Goal: Obtain resource: Download file/media

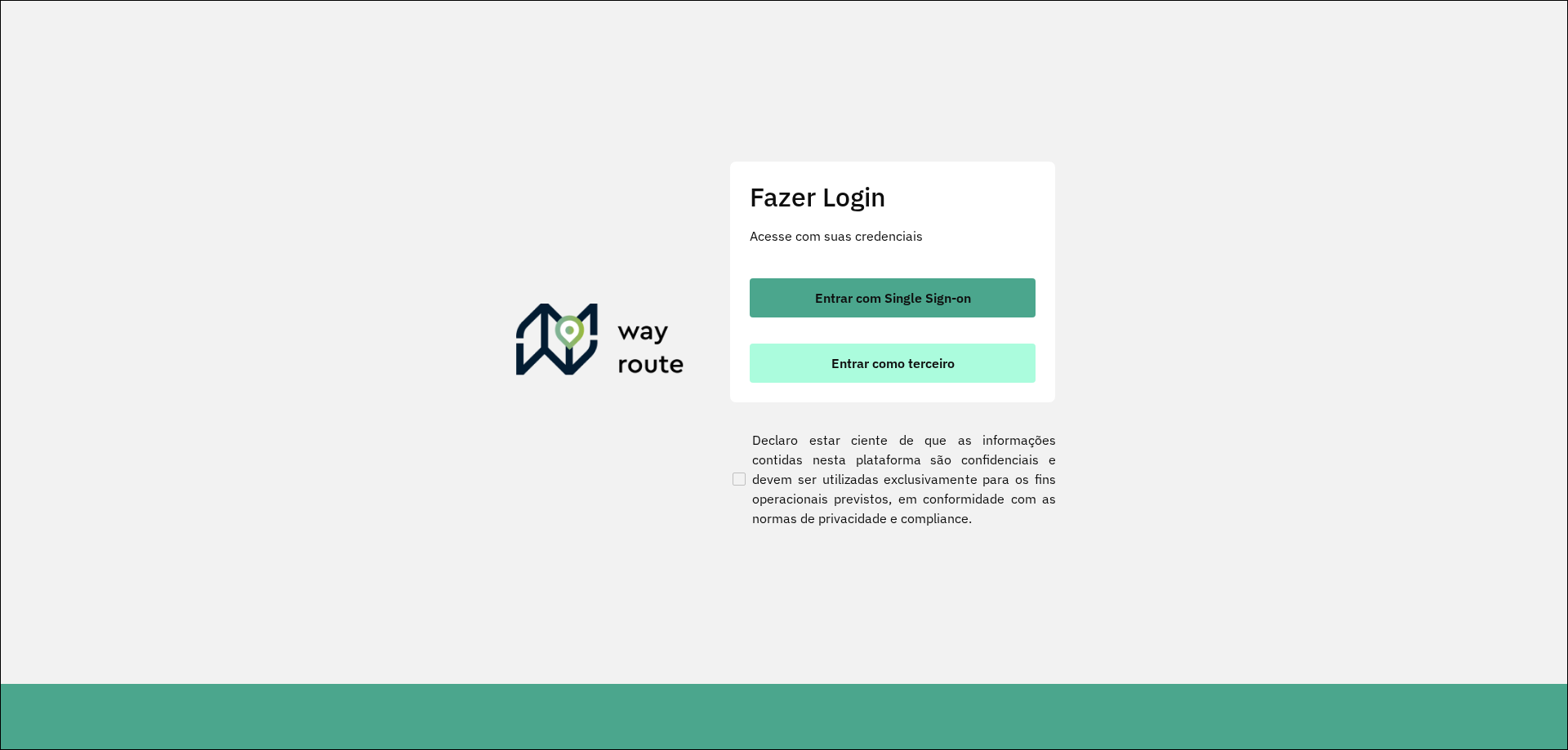
click at [936, 367] on span "Entrar como terceiro" at bounding box center [893, 363] width 123 height 13
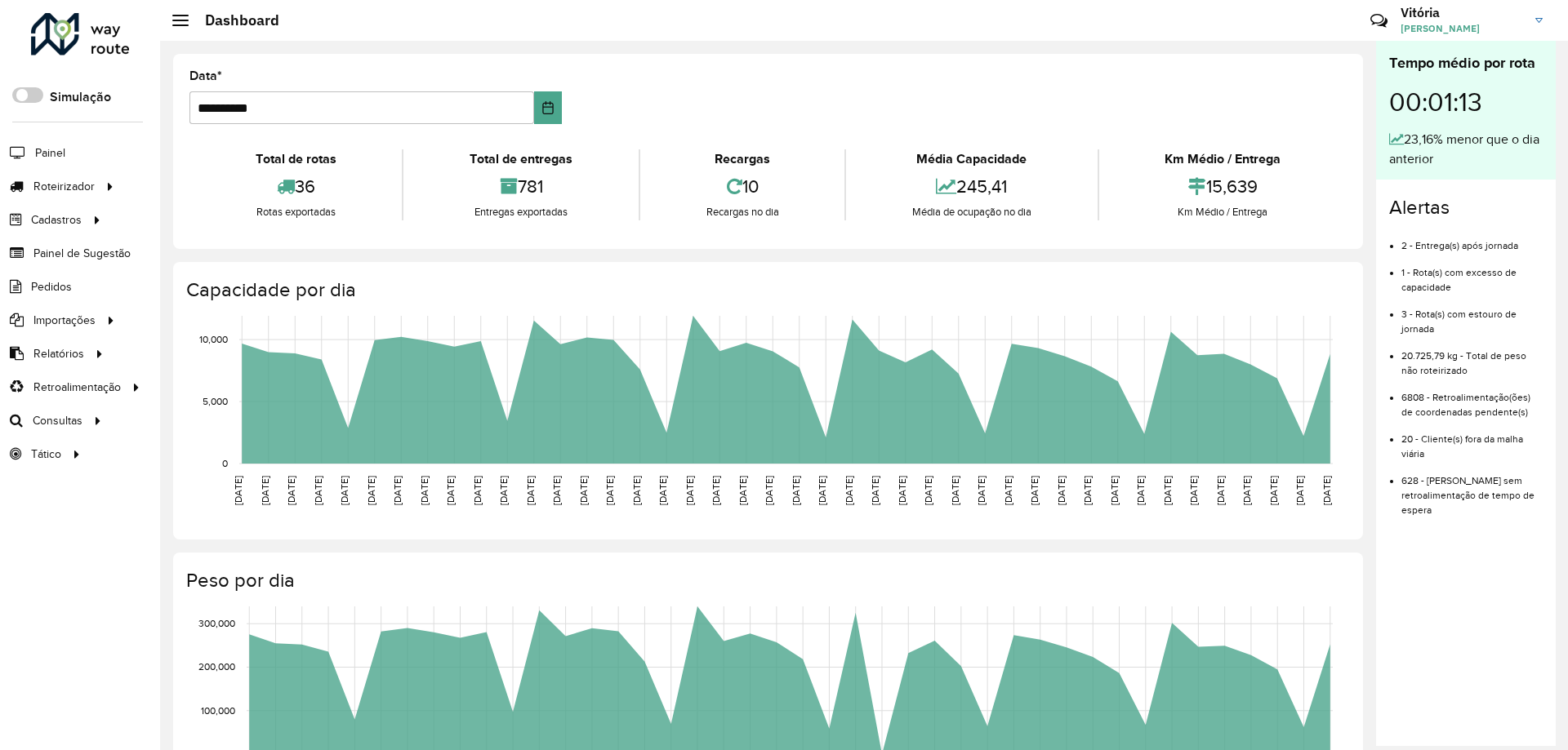
click at [1518, 21] on span "Vitória Cecília Morais da Silva" at bounding box center [1462, 29] width 123 height 15
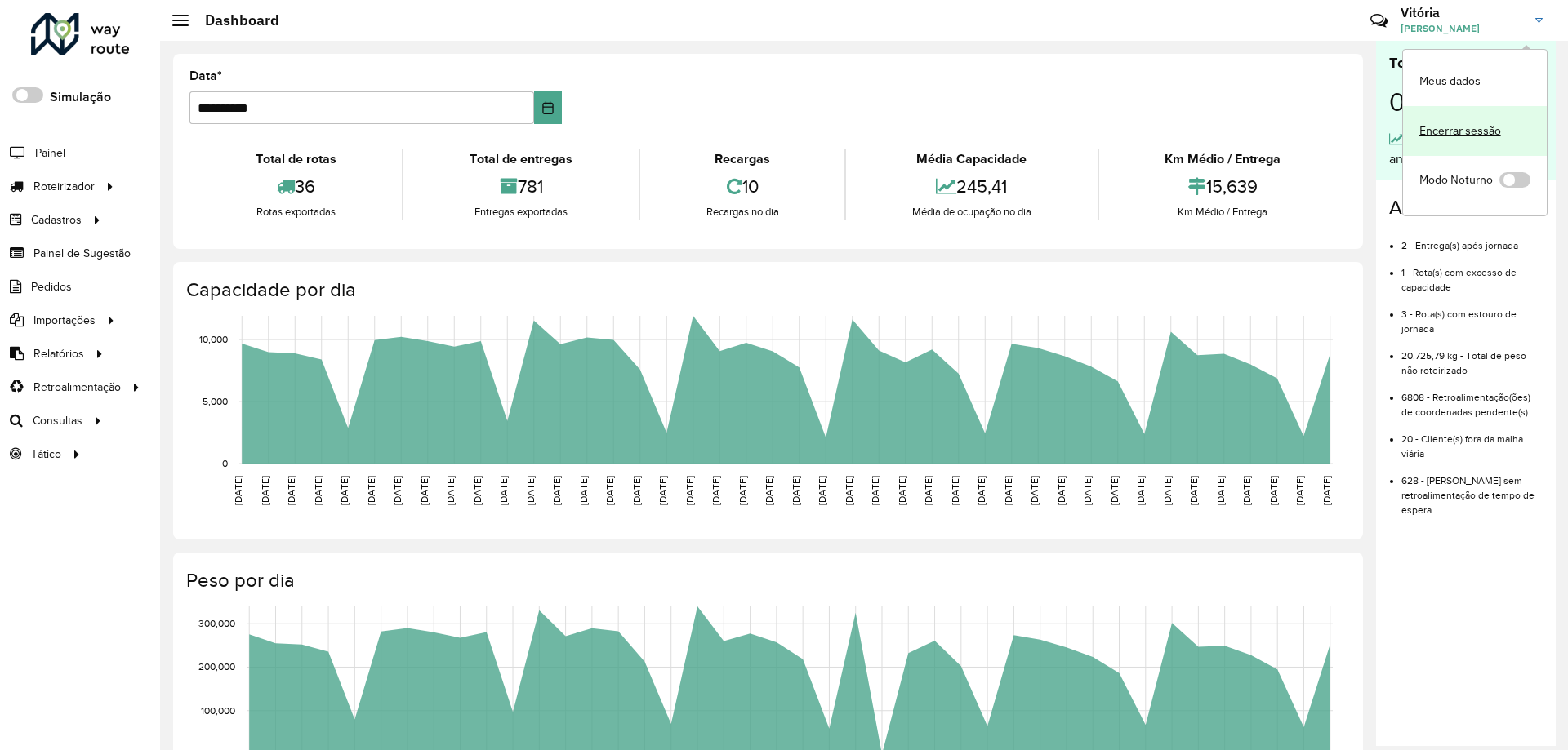
click at [1477, 130] on link "Encerrar sessão" at bounding box center [1476, 131] width 144 height 50
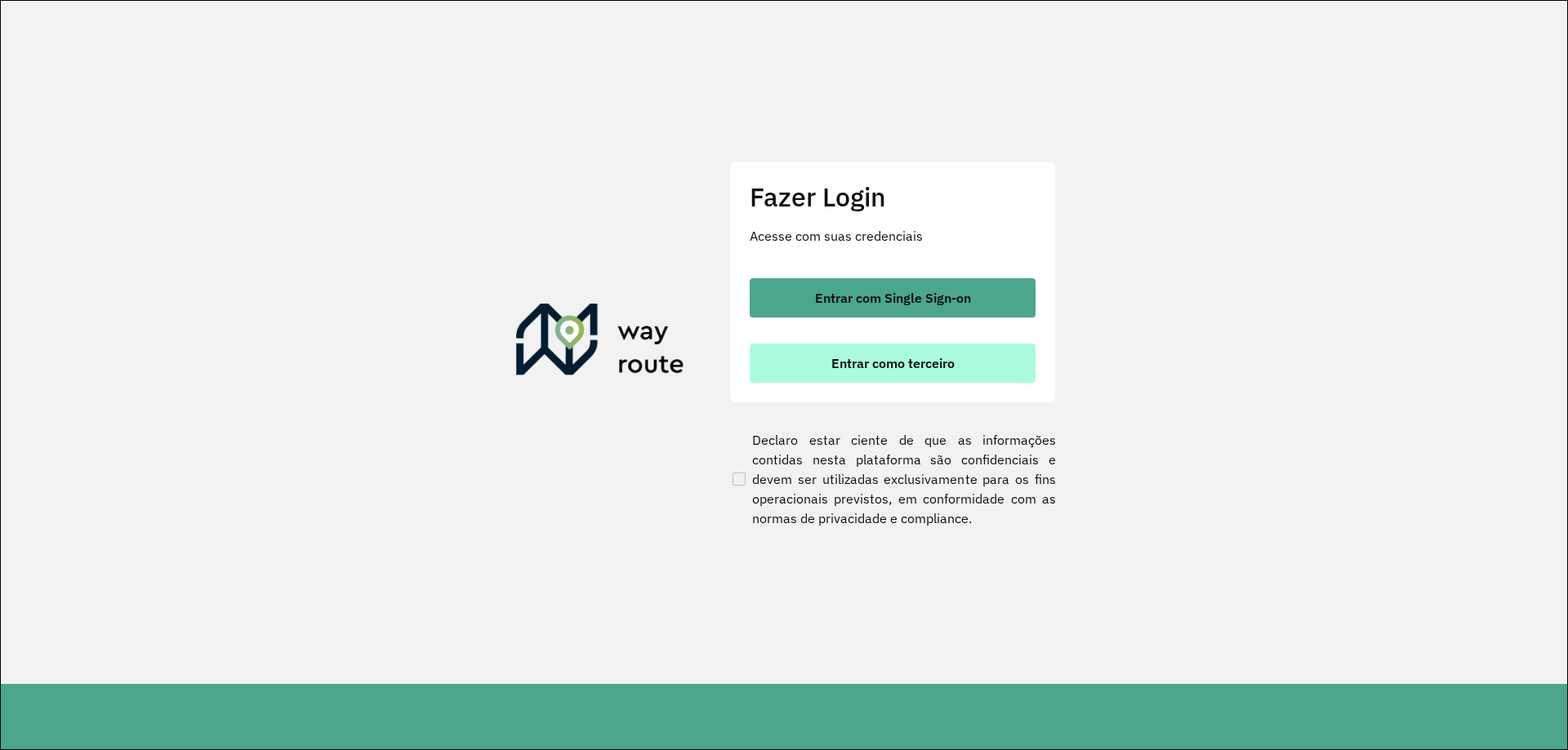
click at [912, 367] on span "Entrar como terceiro" at bounding box center [893, 363] width 123 height 13
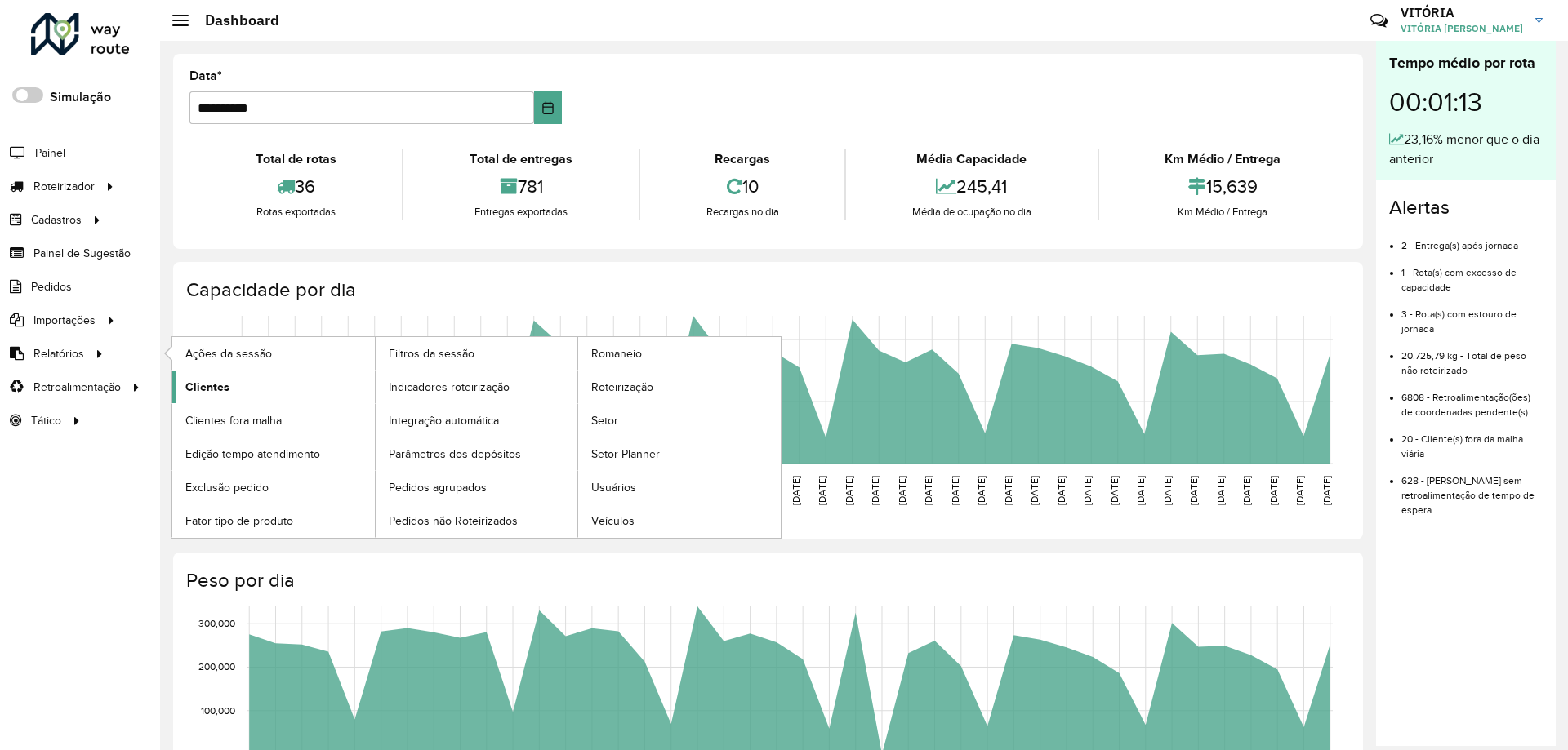
click at [252, 393] on link "Clientes" at bounding box center [273, 386] width 202 height 32
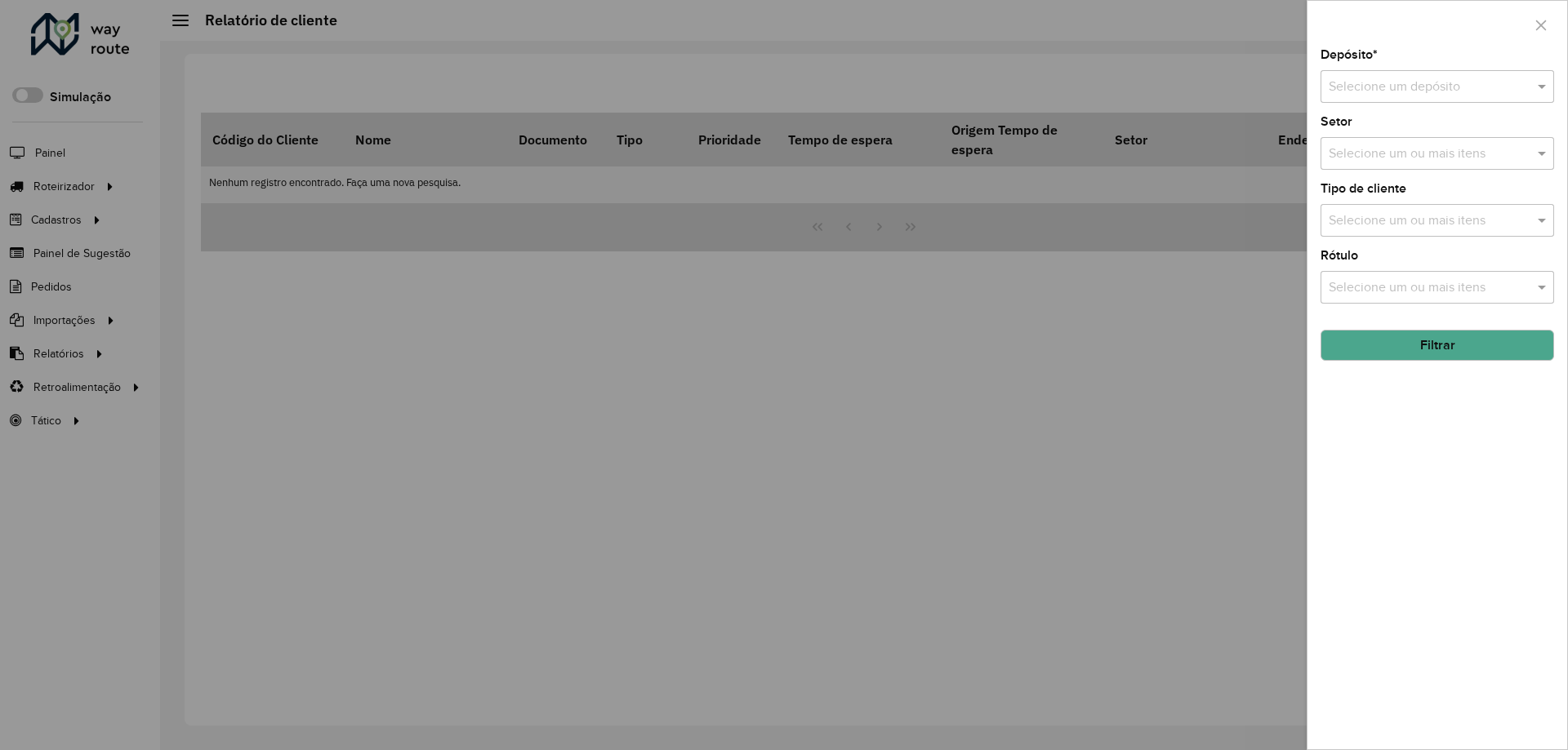
click at [1504, 91] on input "text" at bounding box center [1421, 87] width 185 height 19
click at [1472, 128] on div "SOLAR - DMC" at bounding box center [1437, 134] width 232 height 28
click at [1405, 351] on button "Filtrar" at bounding box center [1437, 345] width 234 height 31
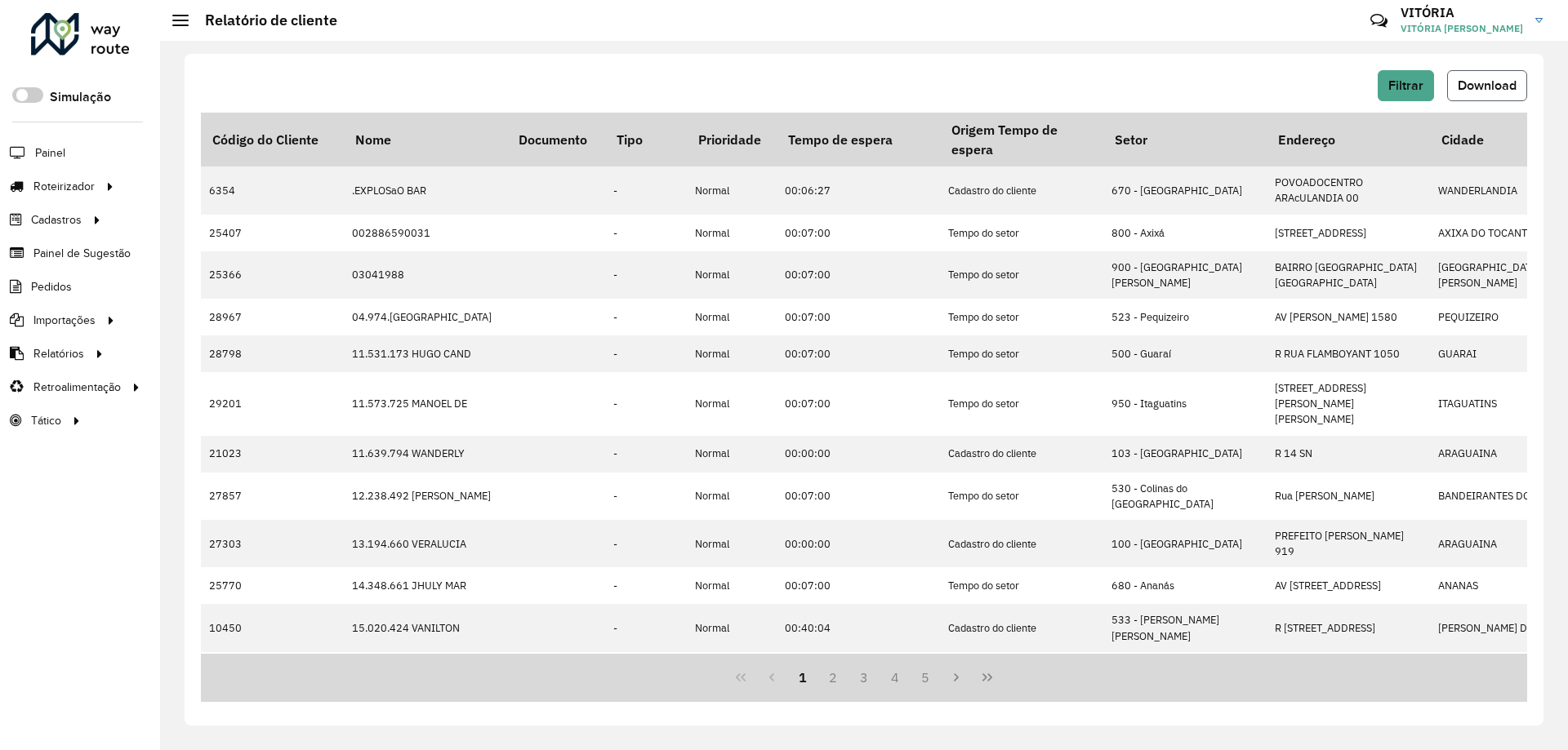
click at [1509, 91] on span "Download" at bounding box center [1488, 85] width 59 height 14
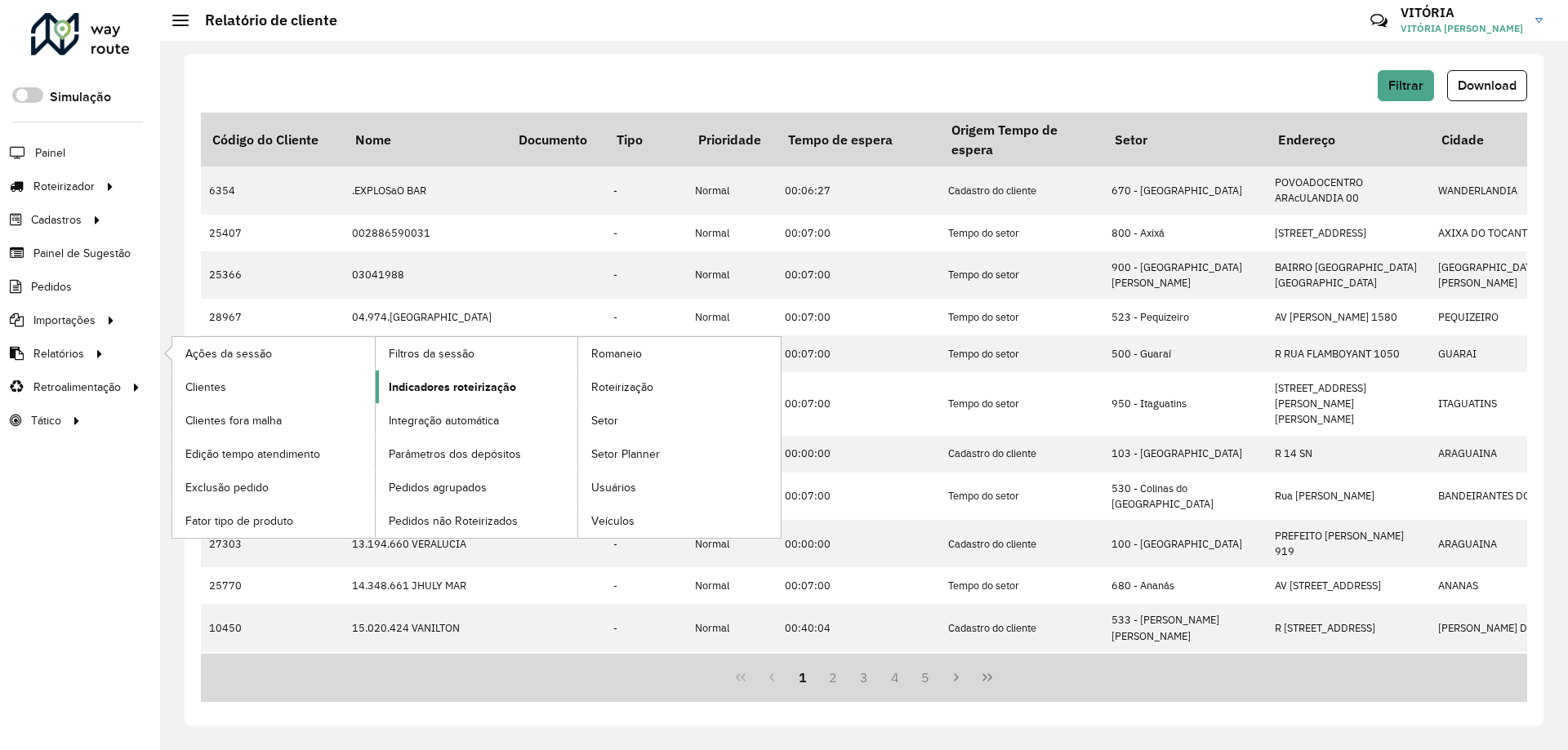
click at [445, 380] on span "Indicadores roteirização" at bounding box center [453, 387] width 128 height 18
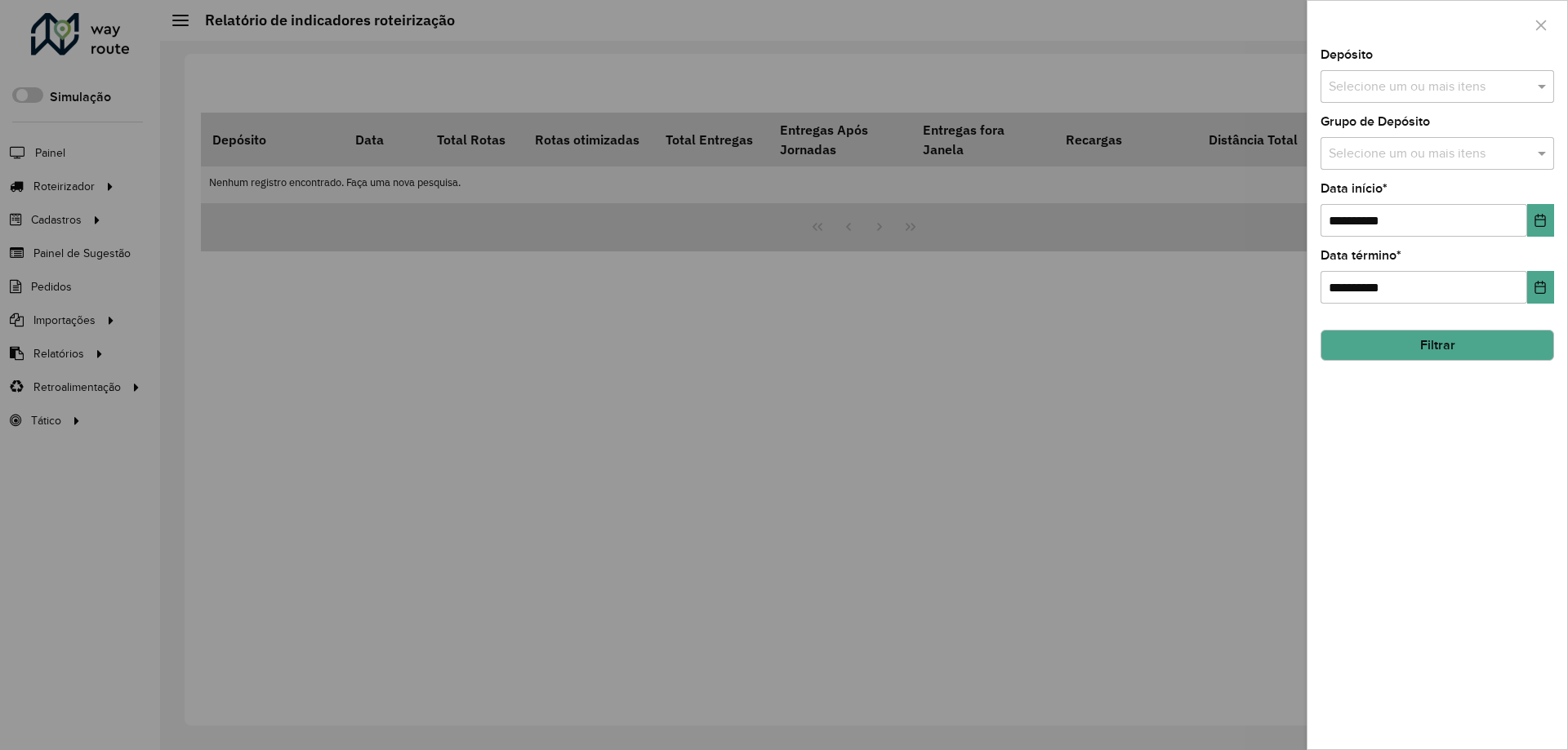
click at [1376, 81] on input "text" at bounding box center [1429, 87] width 209 height 19
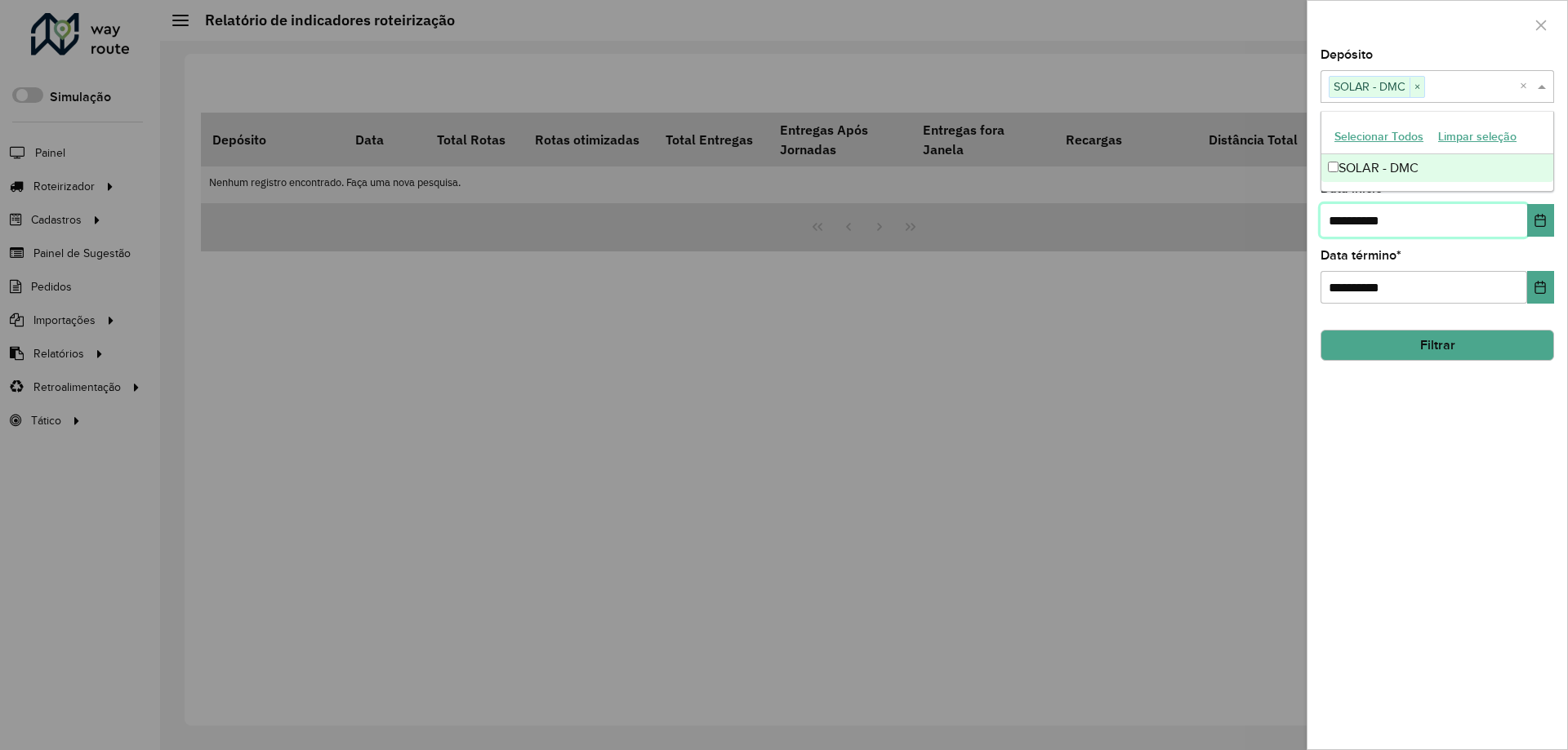
click at [1333, 222] on input "**********" at bounding box center [1424, 220] width 207 height 32
type input "**********"
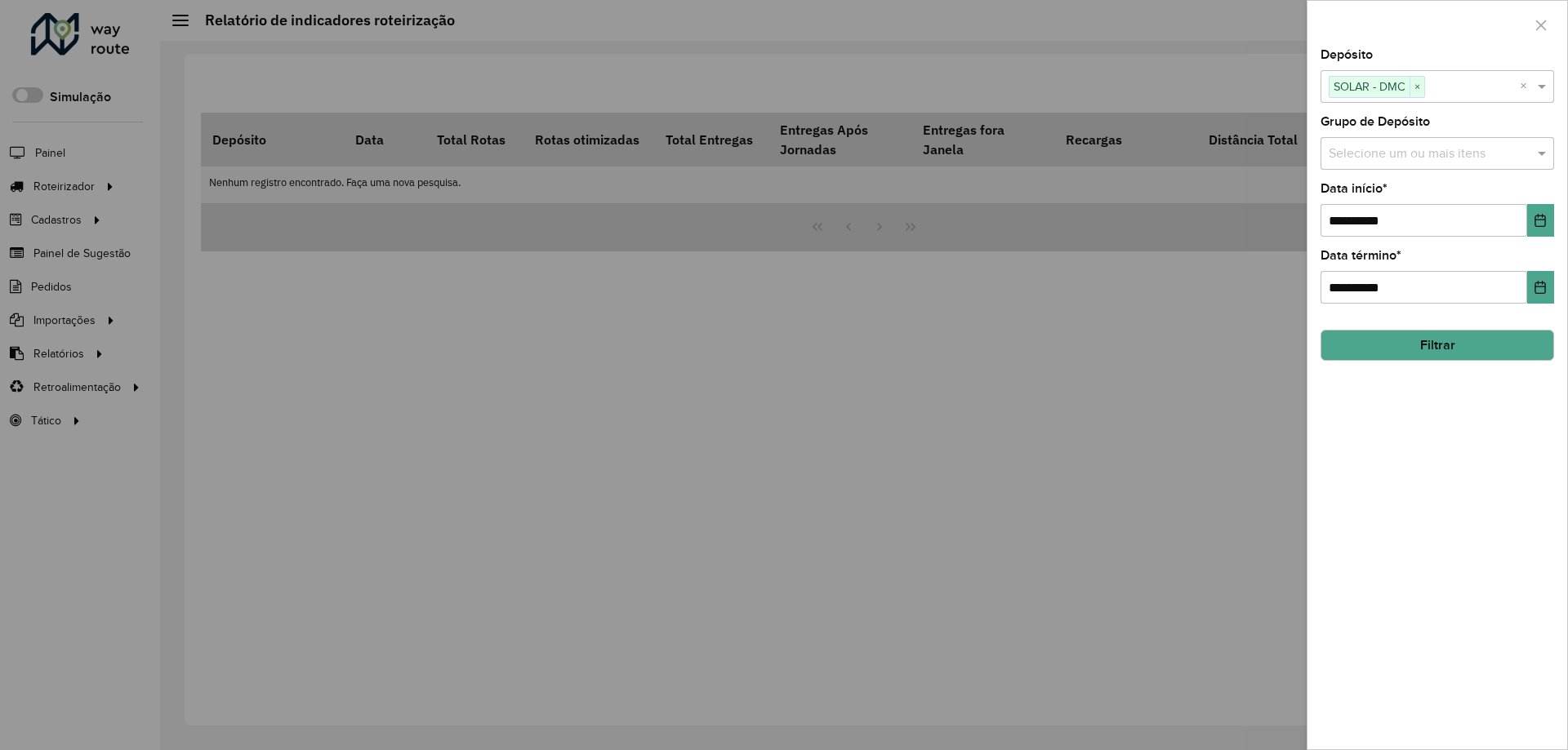
click at [1412, 344] on button "Filtrar" at bounding box center [1437, 345] width 234 height 31
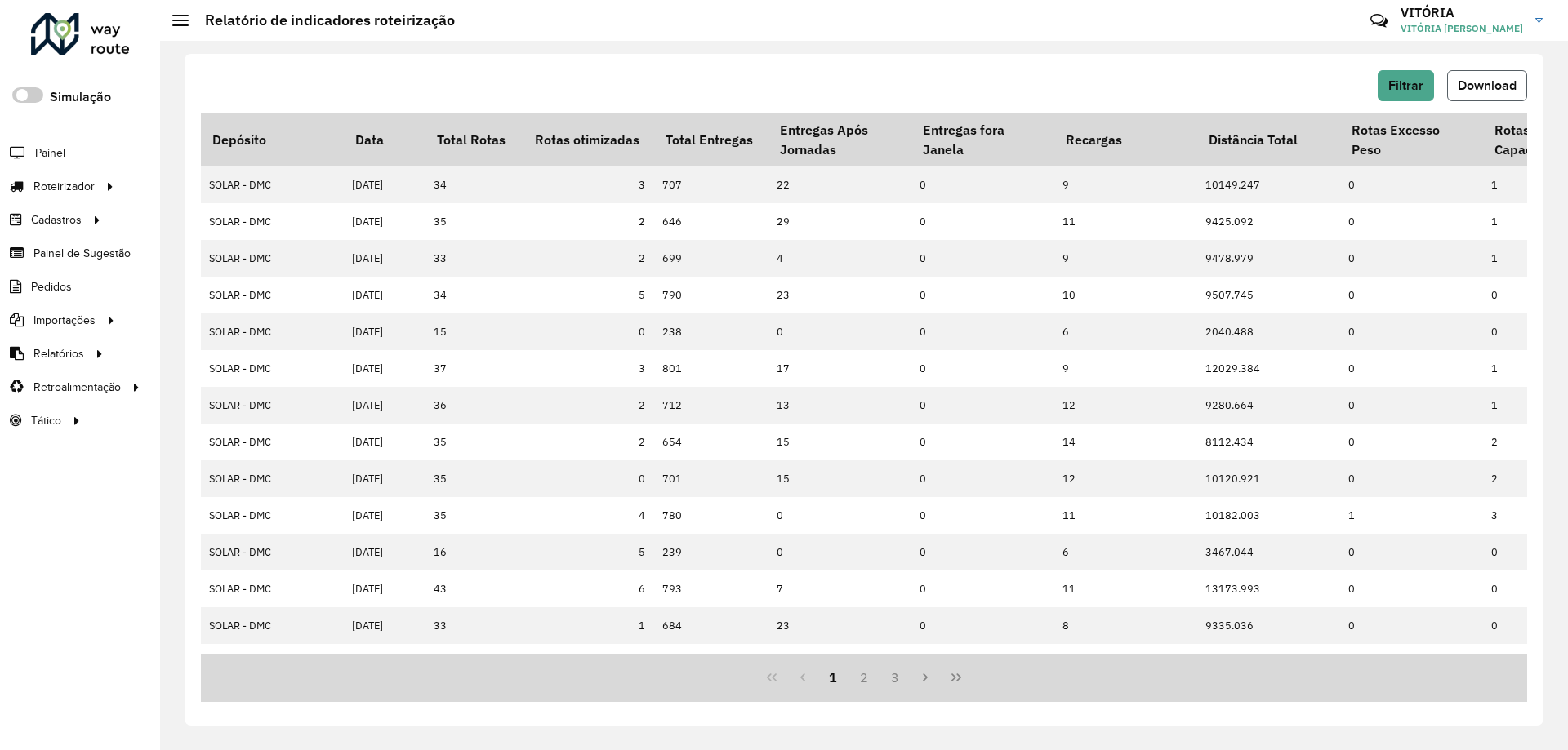
click at [1496, 74] on button "Download" at bounding box center [1487, 86] width 80 height 31
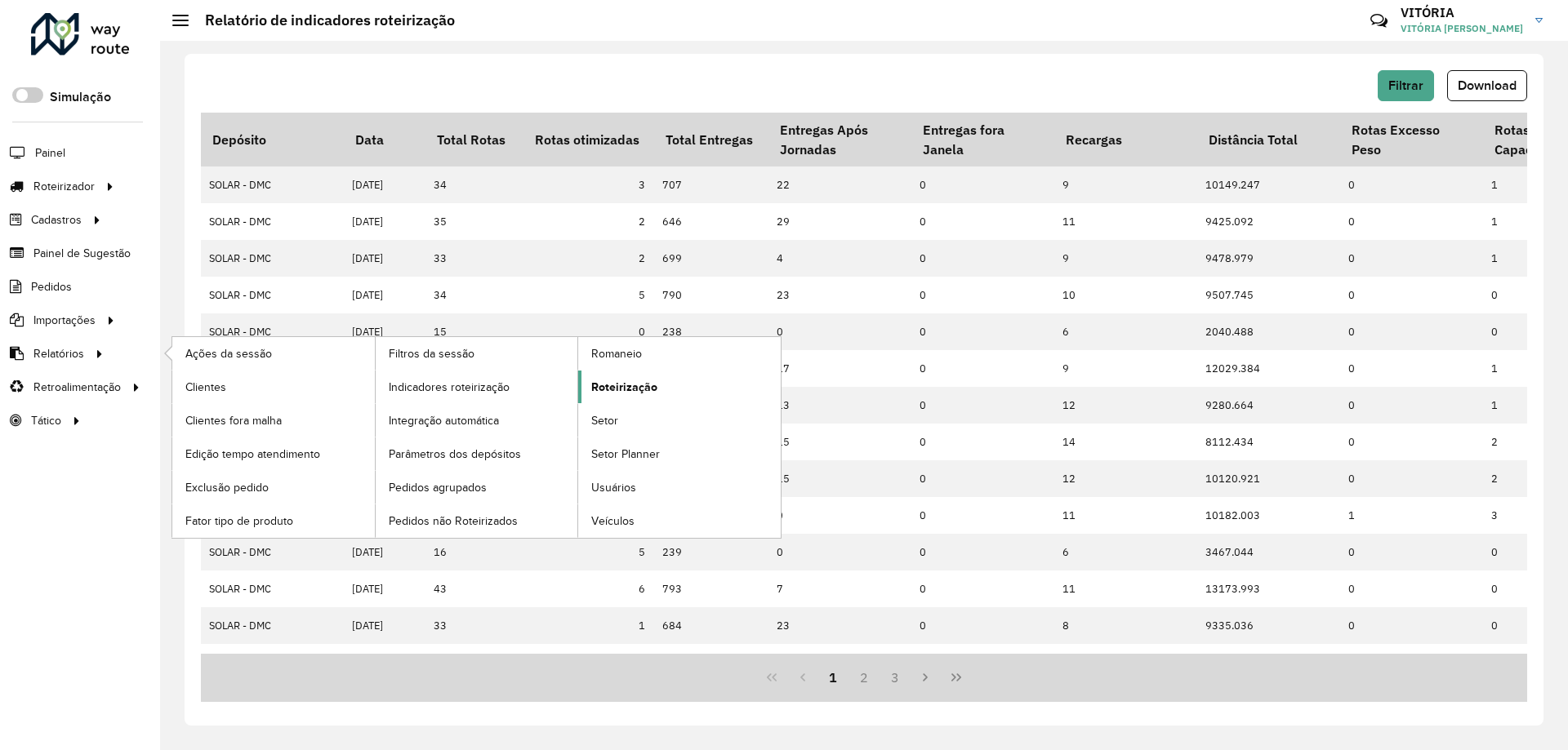
click at [622, 379] on span "Roteirização" at bounding box center [625, 387] width 67 height 18
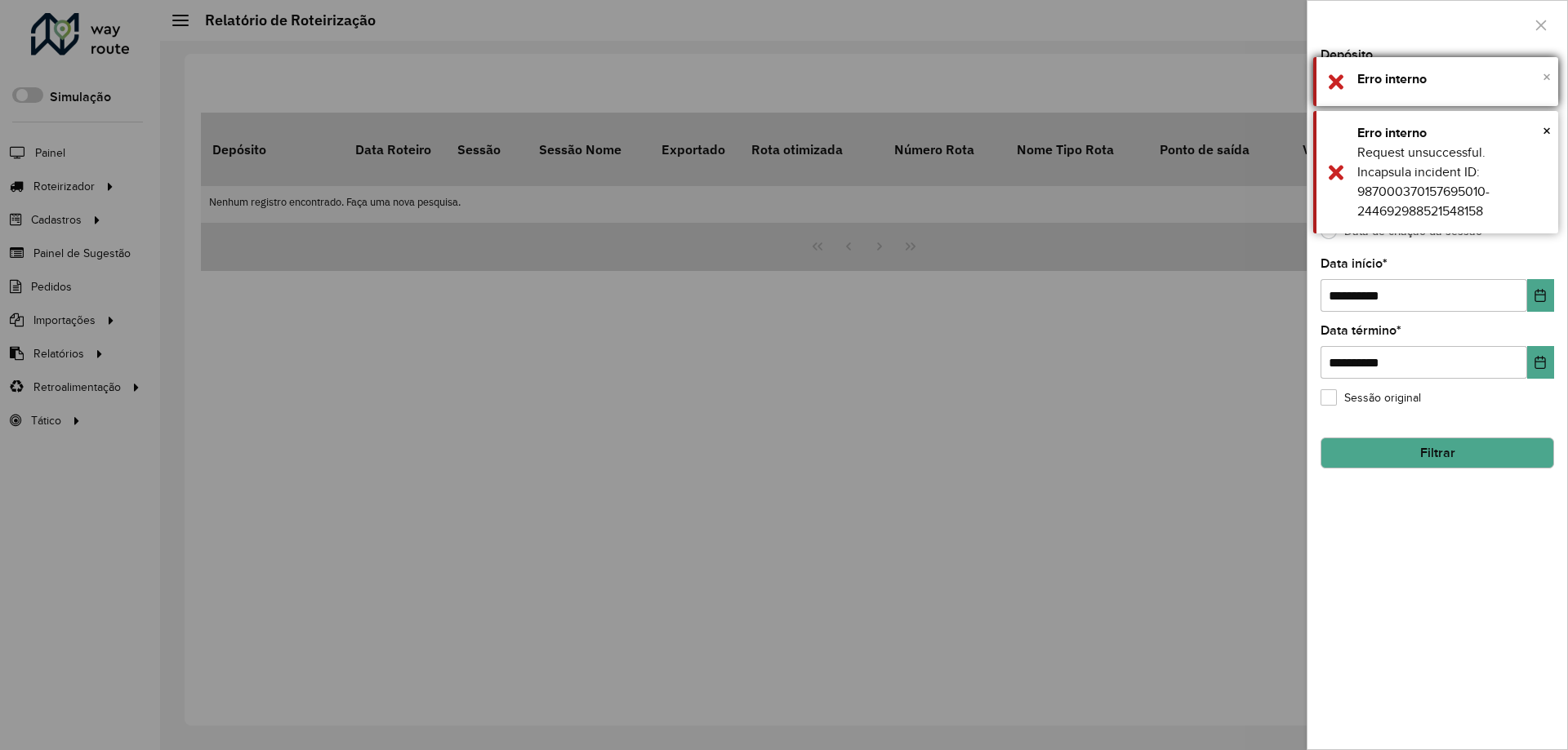
click at [1545, 72] on span "×" at bounding box center [1547, 76] width 8 height 18
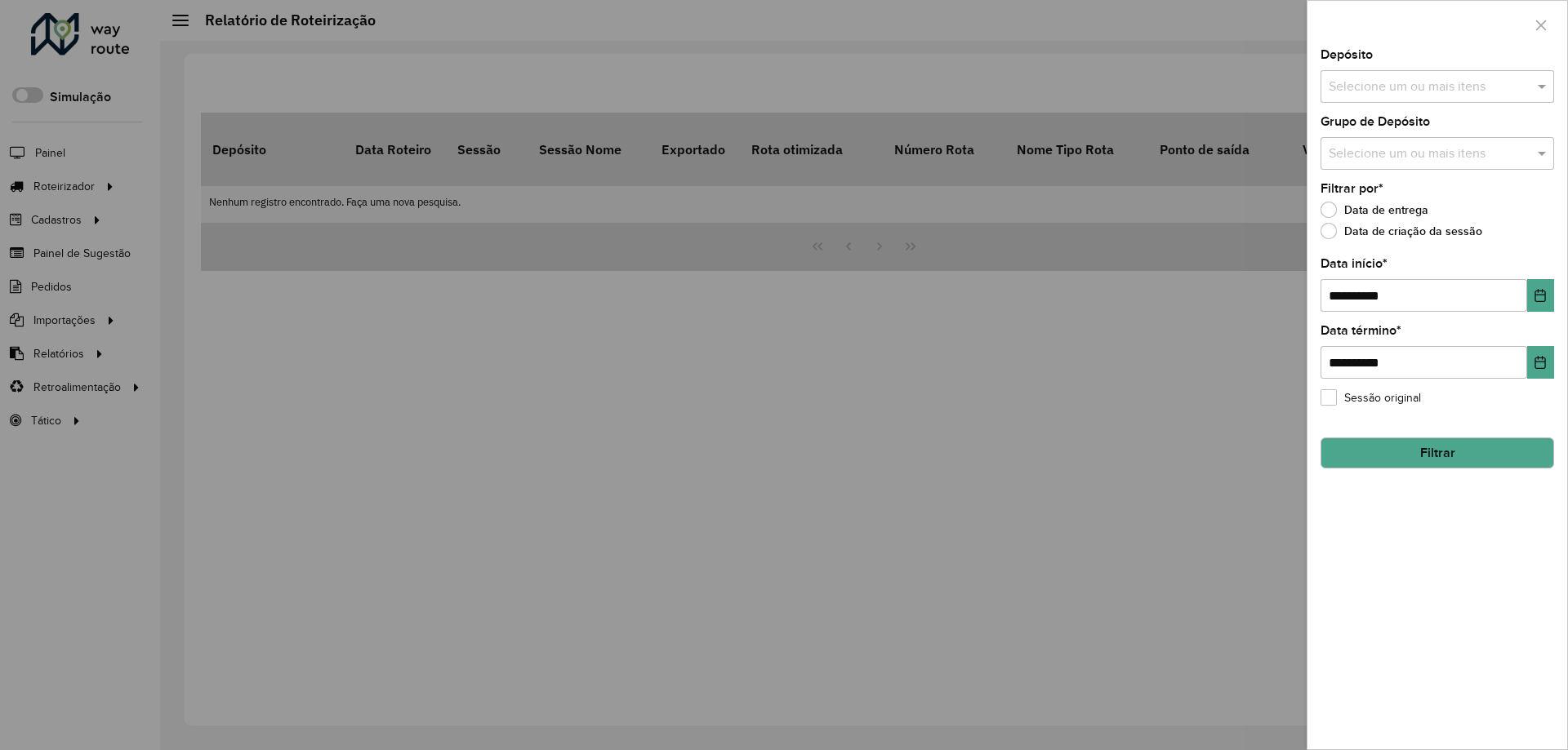
click at [1516, 81] on input "text" at bounding box center [1429, 87] width 209 height 19
click at [1541, 25] on icon "button" at bounding box center [1541, 24] width 10 height 10
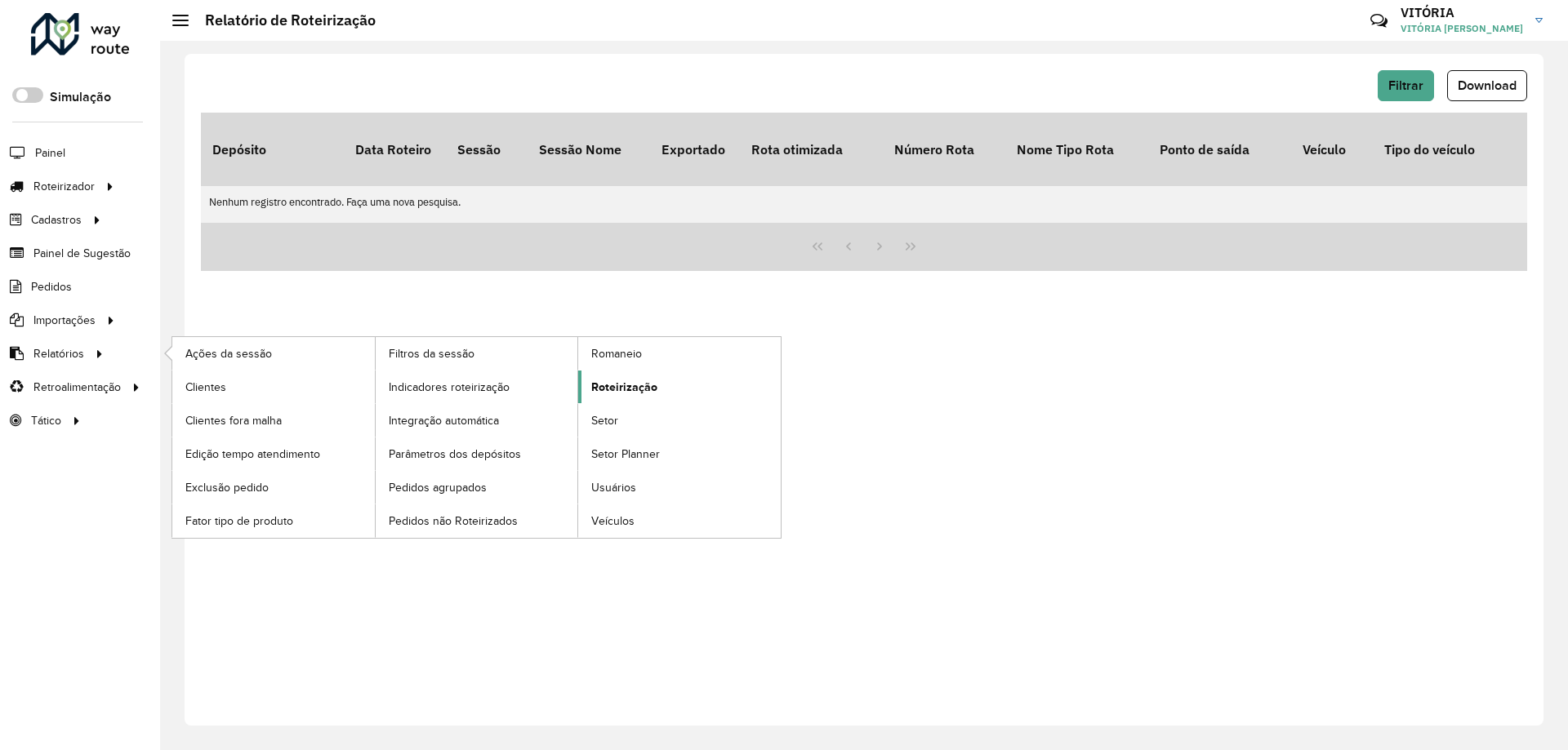
click at [620, 377] on link "Roteirização" at bounding box center [679, 386] width 202 height 32
click at [623, 380] on span "Roteirização" at bounding box center [625, 387] width 67 height 18
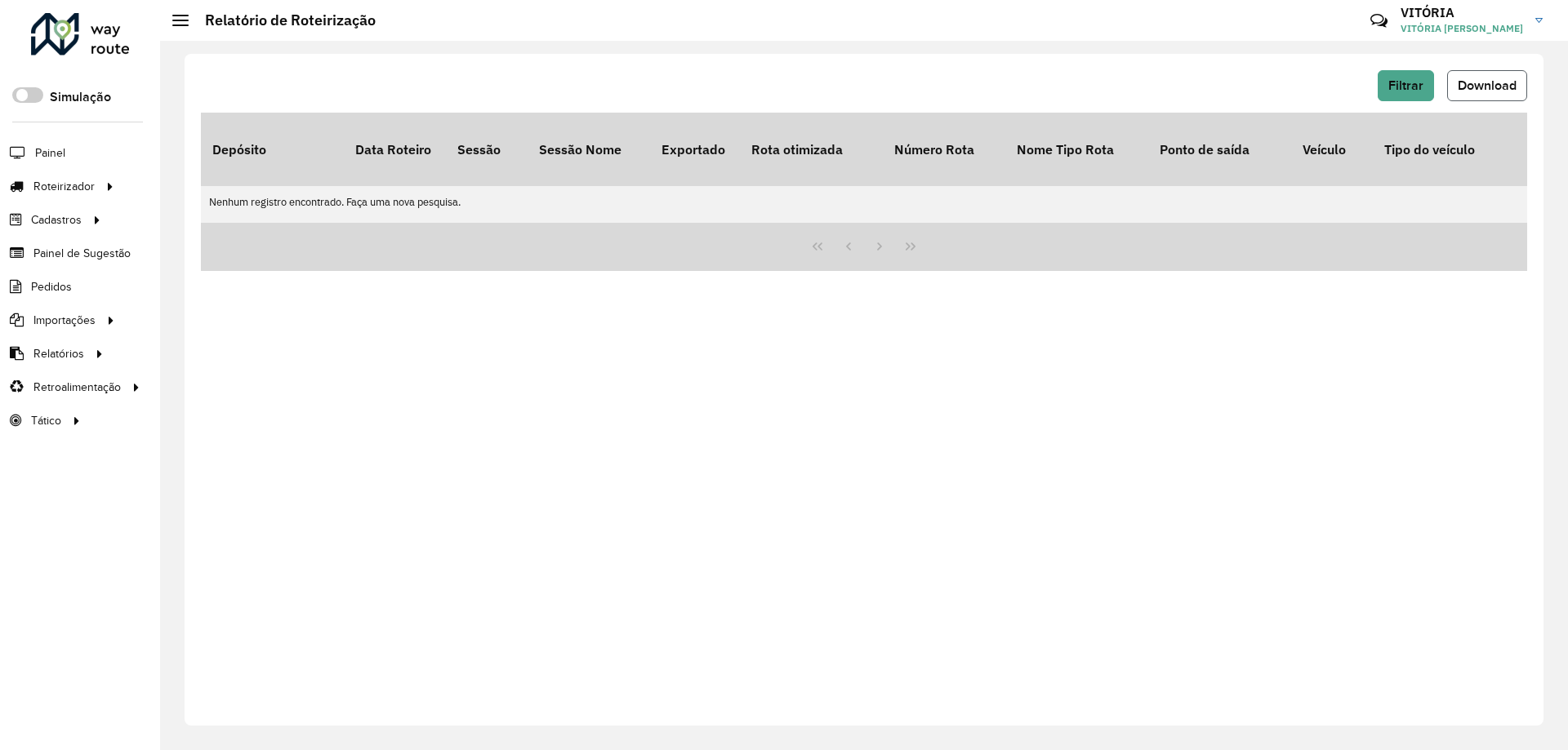
click at [1492, 72] on button "Download" at bounding box center [1487, 86] width 80 height 31
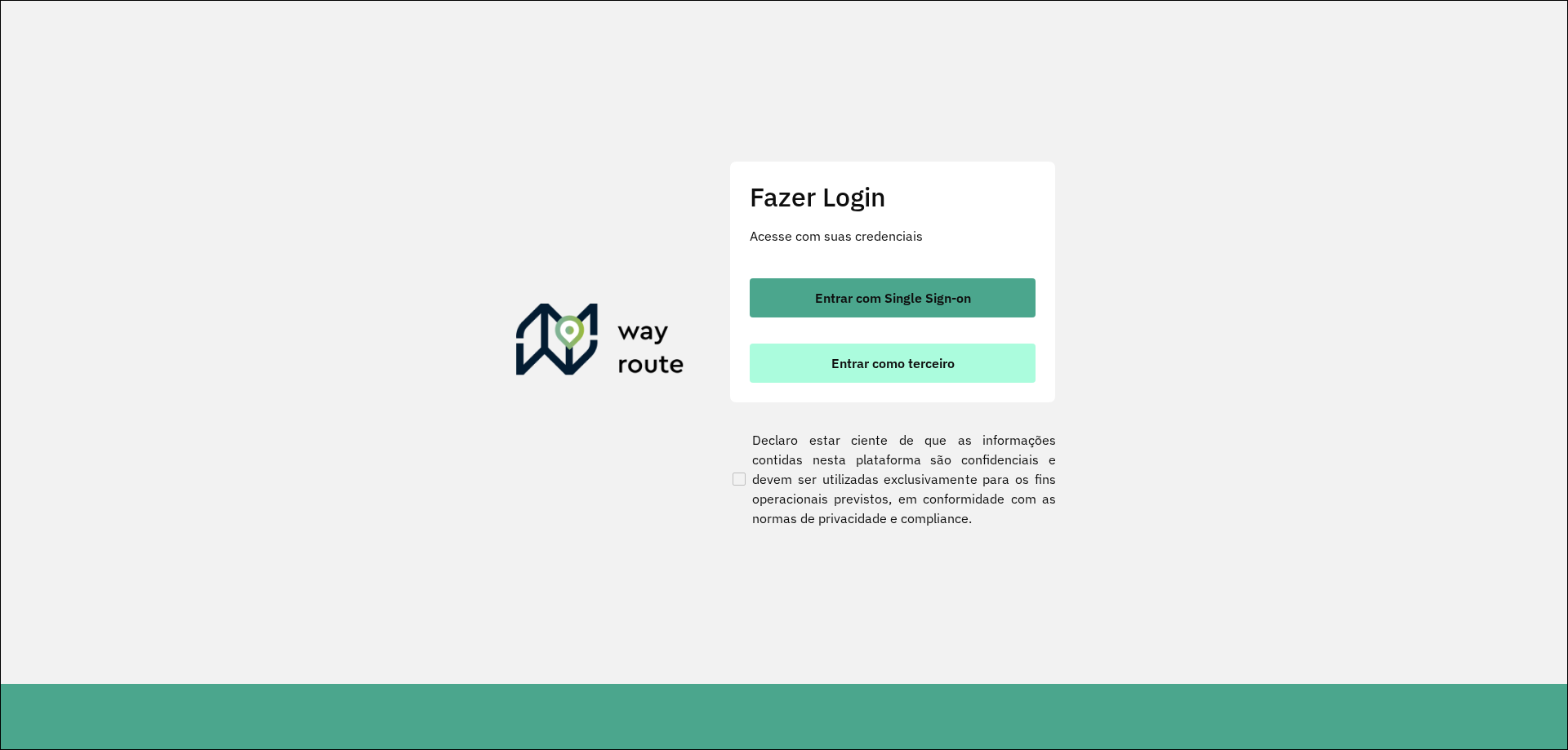
click at [941, 366] on span "Entrar como terceiro" at bounding box center [893, 363] width 123 height 13
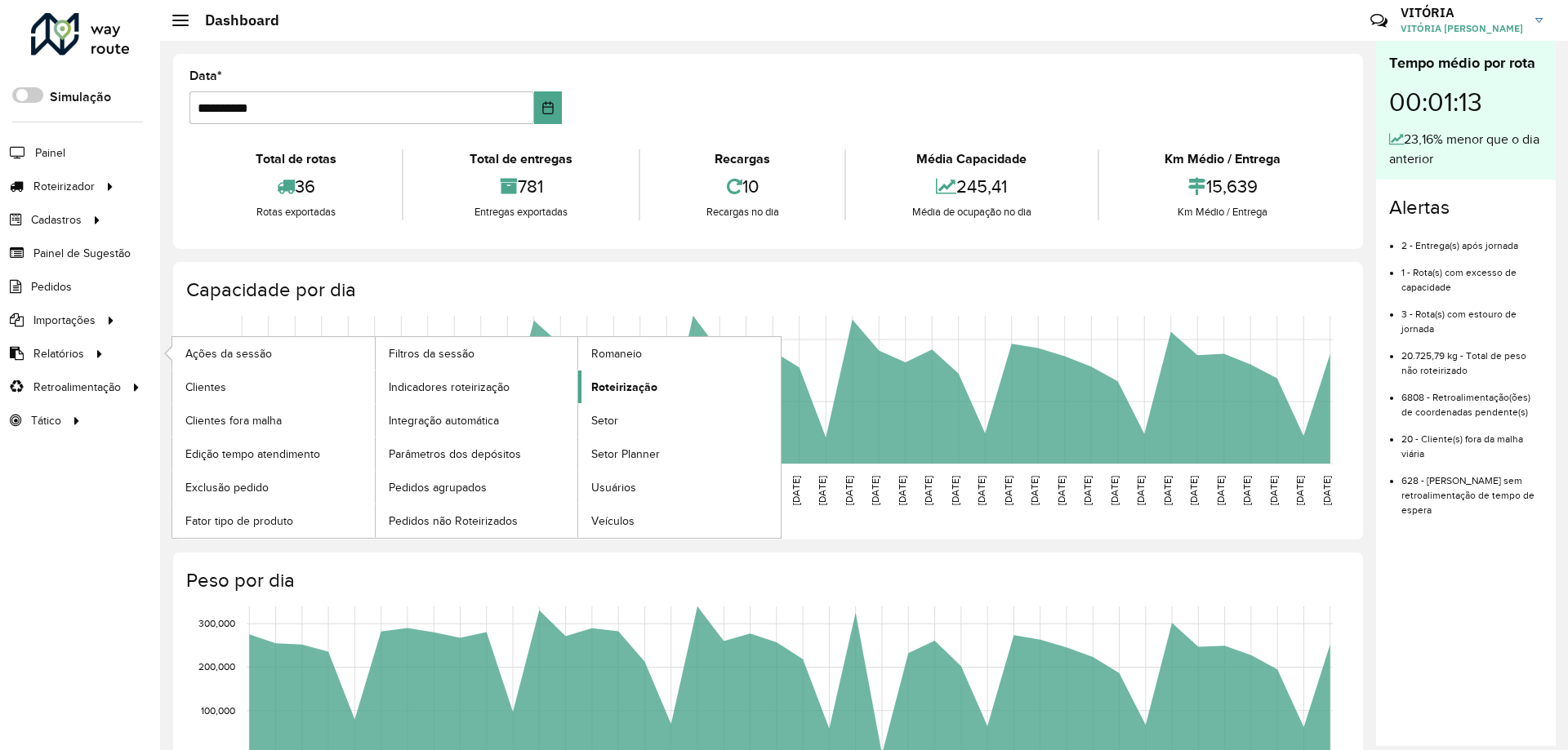
click at [608, 379] on span "Roteirização" at bounding box center [625, 387] width 67 height 18
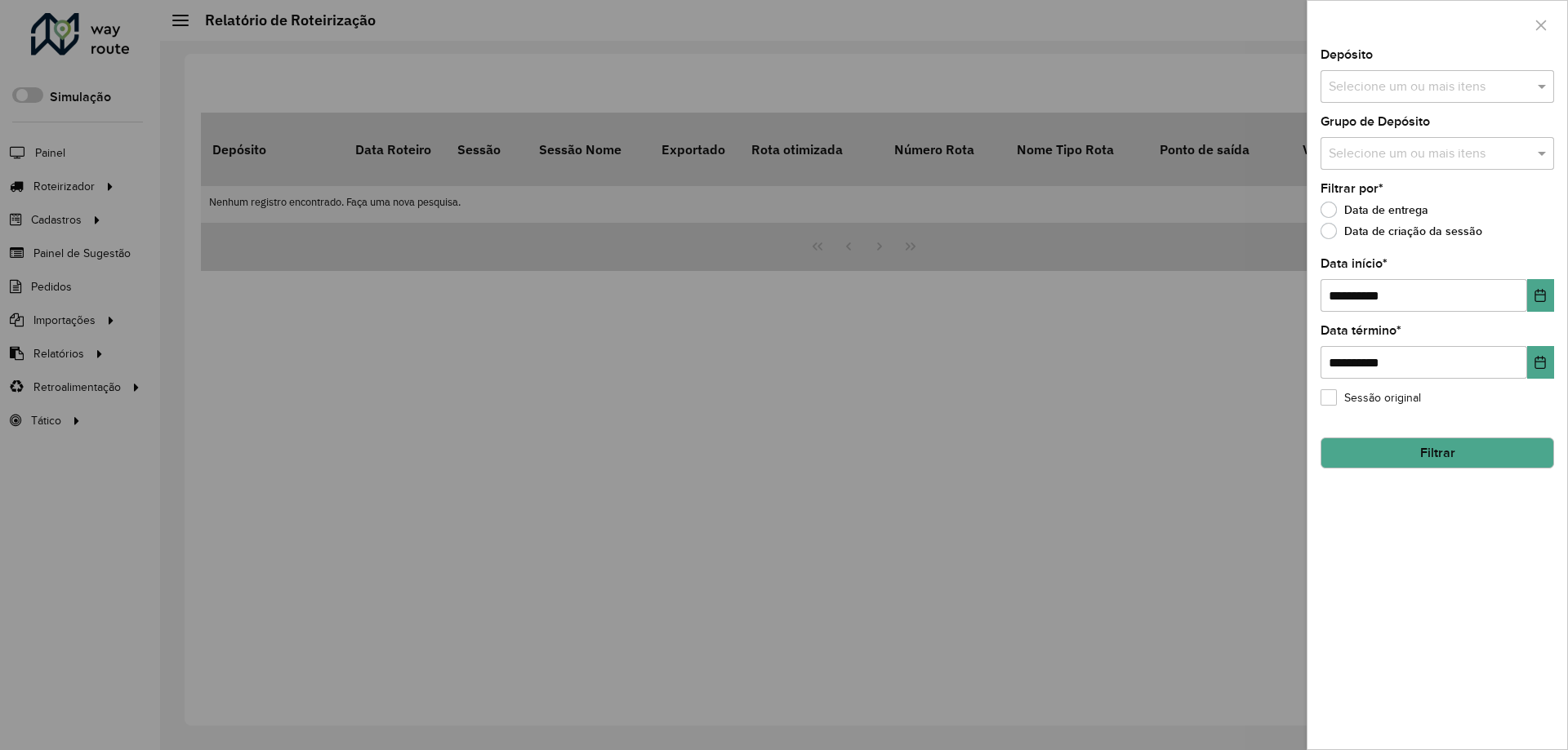
click at [1373, 86] on input "text" at bounding box center [1429, 87] width 209 height 19
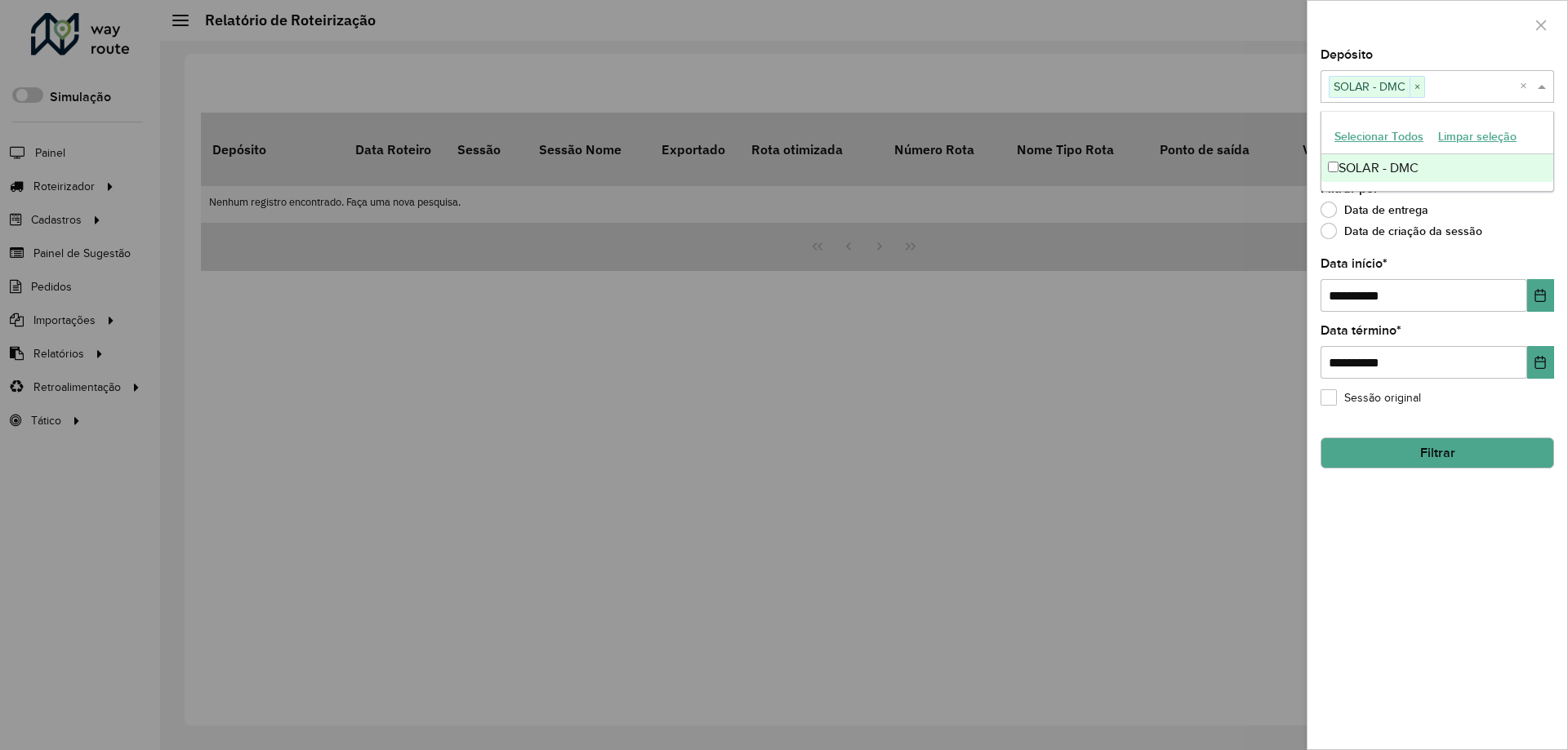
click at [1518, 217] on div "Data de entrega" at bounding box center [1437, 213] width 234 height 19
click at [1332, 293] on input "**********" at bounding box center [1424, 295] width 207 height 32
type input "**********"
click at [1416, 454] on button "Filtrar" at bounding box center [1437, 454] width 234 height 31
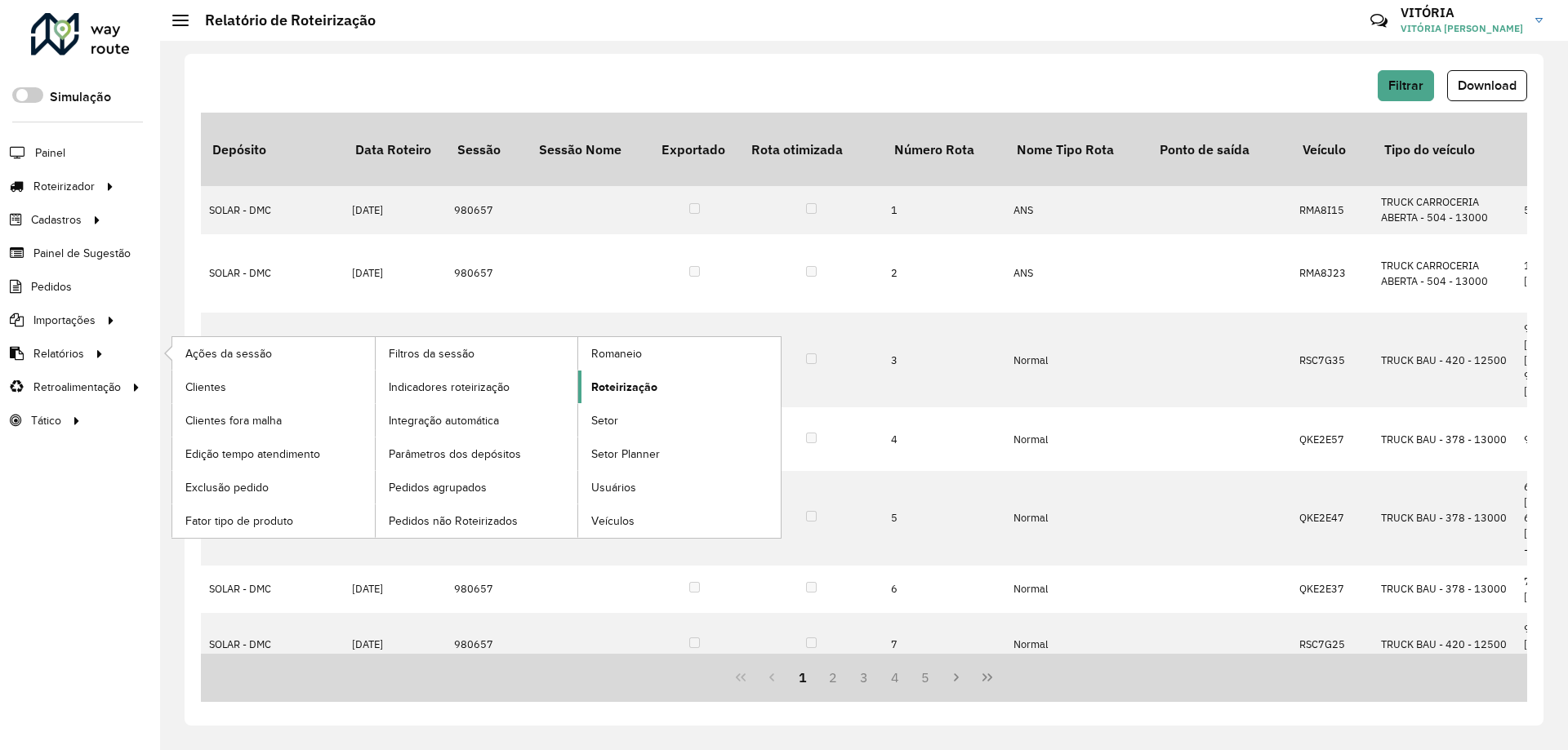
click at [630, 387] on span "Roteirização" at bounding box center [625, 387] width 67 height 18
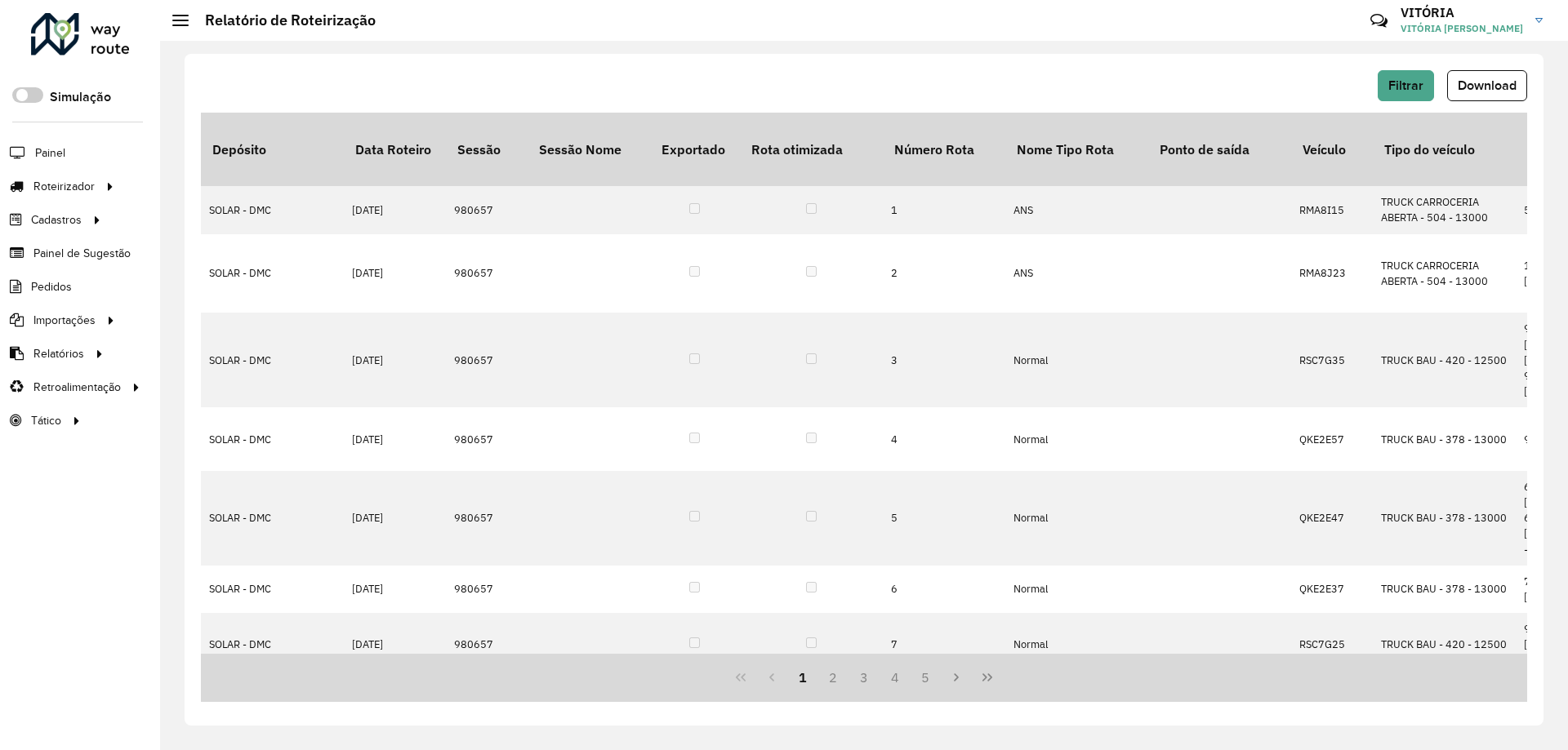
click at [51, 39] on div at bounding box center [80, 34] width 99 height 42
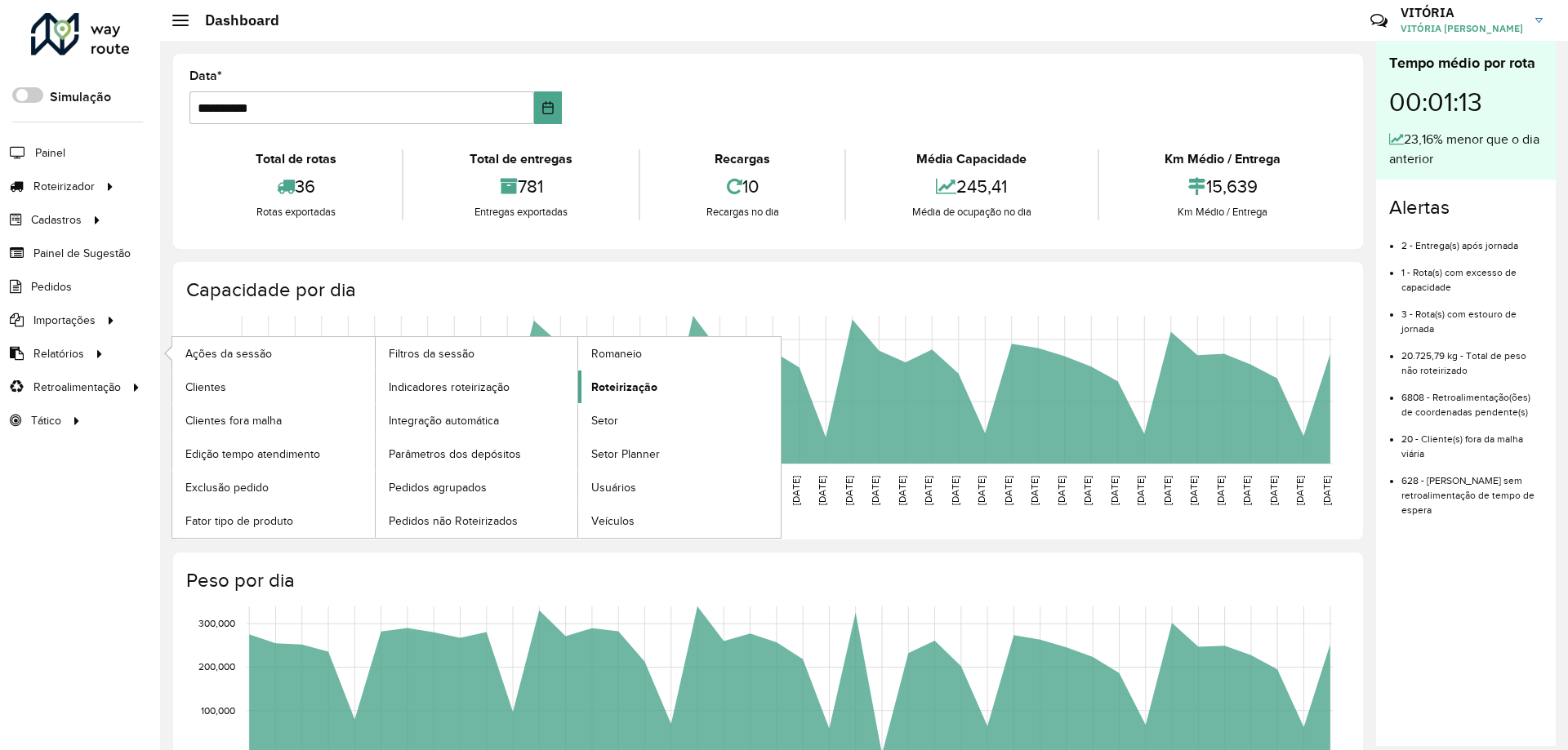
click at [641, 381] on span "Roteirização" at bounding box center [625, 387] width 67 height 18
